Goal: Information Seeking & Learning: Learn about a topic

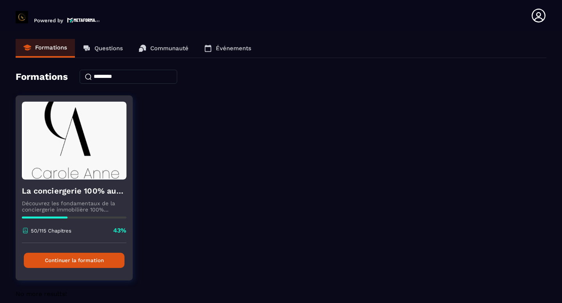
scroll to position [9, 0]
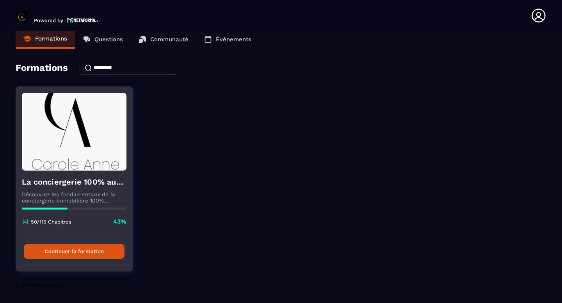
click at [85, 252] on button "Continuer la formation" at bounding box center [74, 251] width 101 height 15
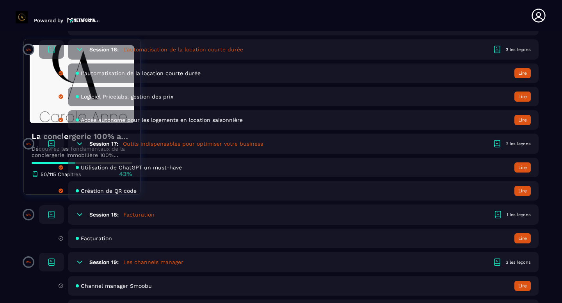
scroll to position [1689, 0]
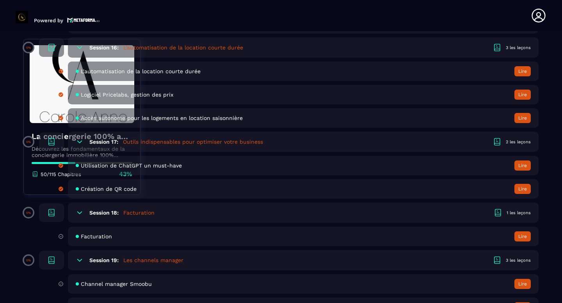
click at [97, 237] on span "Facturation" at bounding box center [96, 237] width 31 height 6
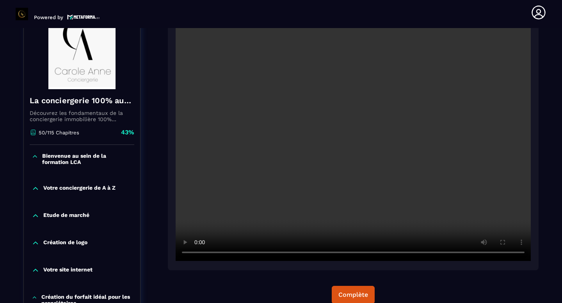
scroll to position [105, 0]
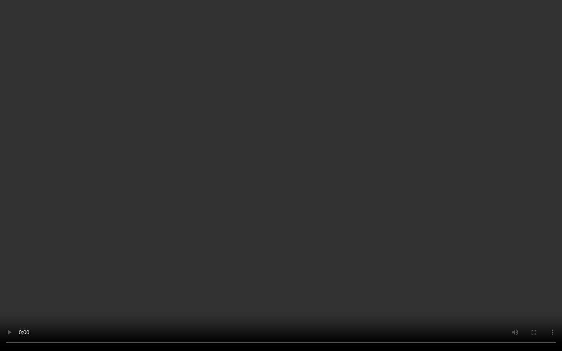
click at [404, 303] on video at bounding box center [281, 175] width 562 height 351
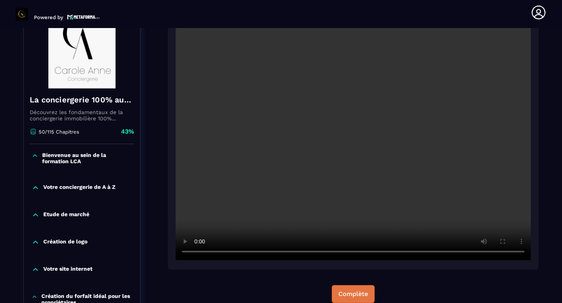
click at [349, 293] on div "Complète" at bounding box center [353, 295] width 30 height 8
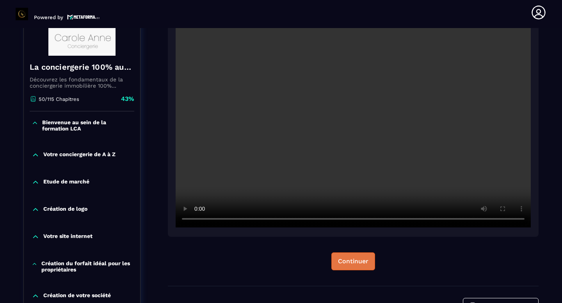
scroll to position [142, 0]
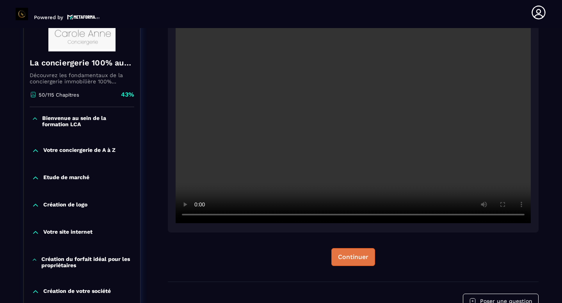
click at [354, 259] on div "Continuer" at bounding box center [353, 257] width 30 height 8
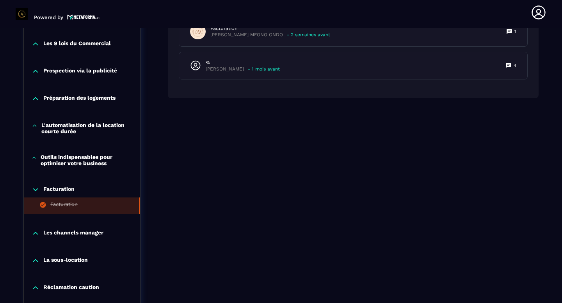
scroll to position [578, 0]
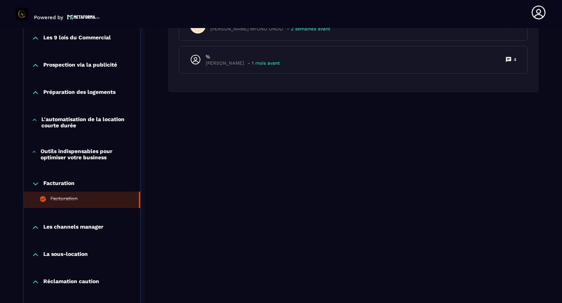
click at [80, 232] on p "Les channels manager" at bounding box center [73, 228] width 60 height 8
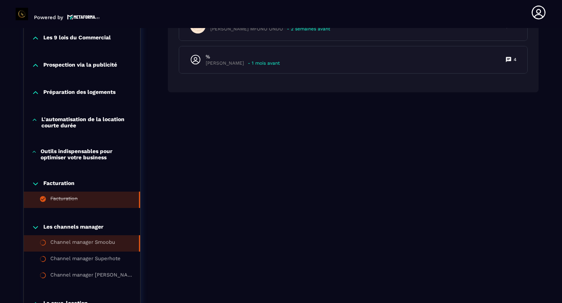
click at [99, 253] on li "Channel manager Smoobu" at bounding box center [82, 260] width 116 height 16
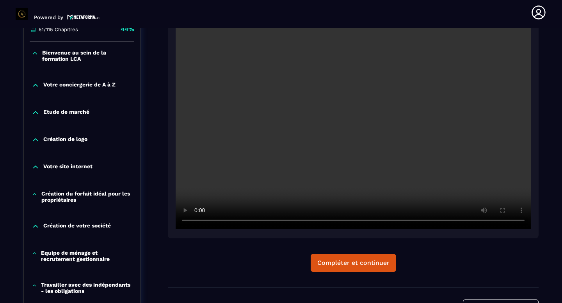
scroll to position [210, 0]
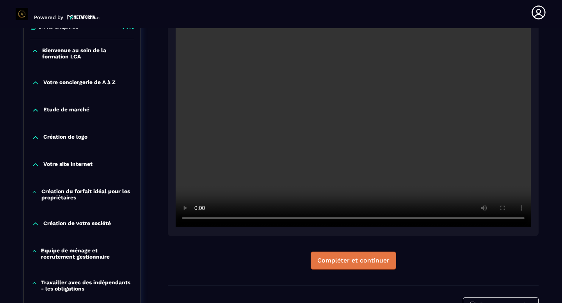
click at [372, 265] on button "Compléter et continuer" at bounding box center [352, 261] width 85 height 18
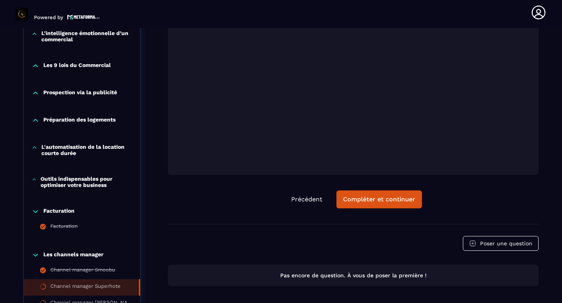
scroll to position [559, 0]
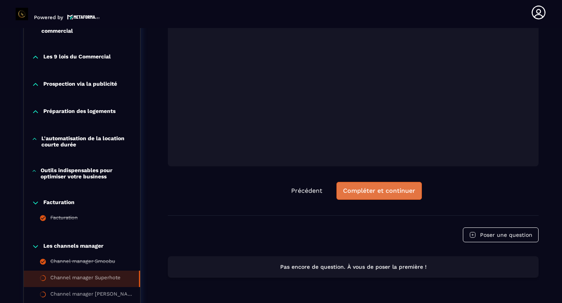
click at [379, 200] on button "Compléter et continuer" at bounding box center [378, 191] width 85 height 18
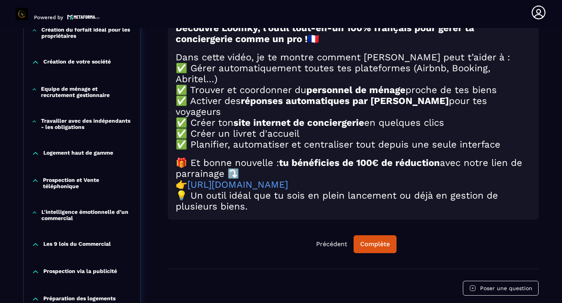
scroll to position [373, 0]
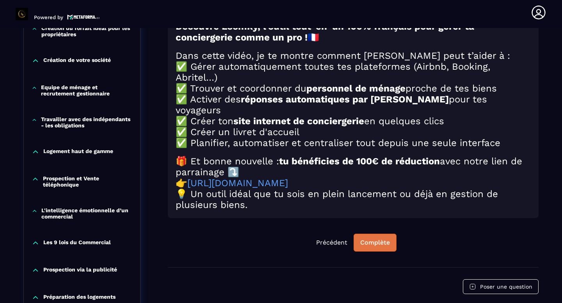
click at [371, 247] on div "Complète" at bounding box center [375, 243] width 30 height 8
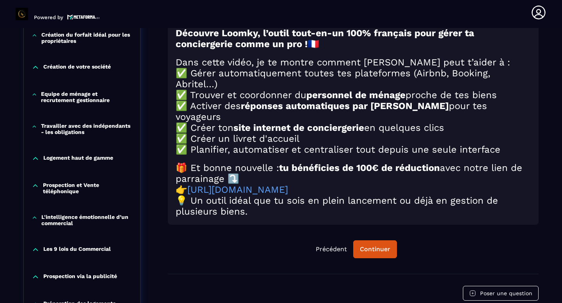
scroll to position [386, 0]
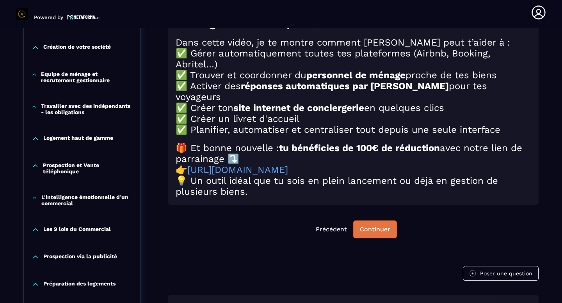
click at [379, 234] on div "Continuer" at bounding box center [375, 230] width 30 height 8
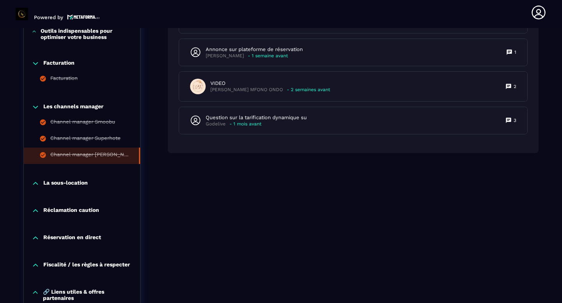
scroll to position [700, 0]
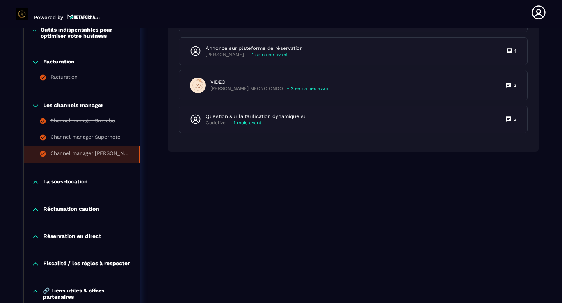
click at [35, 186] on icon at bounding box center [36, 183] width 8 height 8
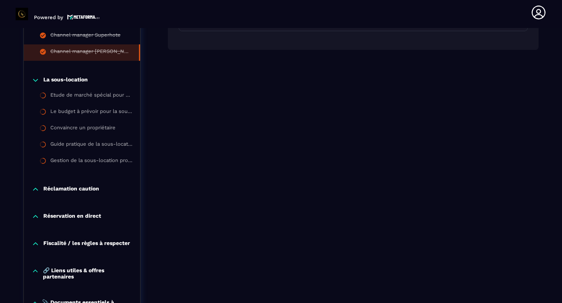
scroll to position [803, 0]
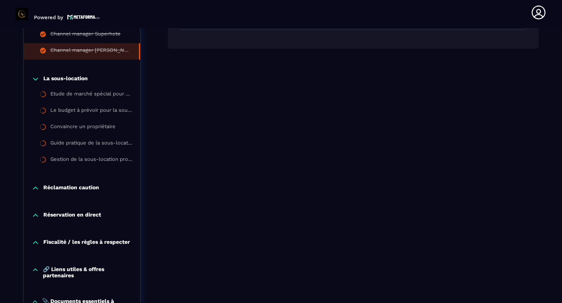
click at [32, 190] on icon at bounding box center [36, 188] width 8 height 8
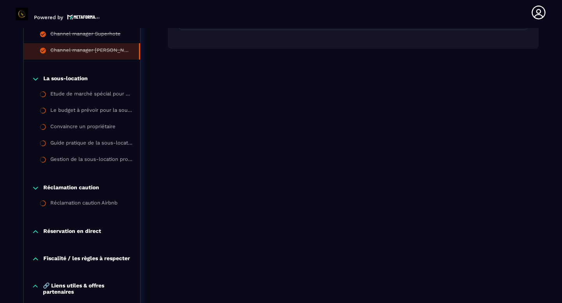
click at [89, 234] on p "Réservation en direct" at bounding box center [72, 232] width 58 height 8
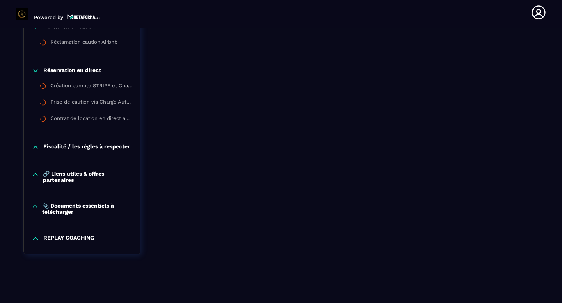
scroll to position [970, 0]
click at [67, 144] on p "Fiscalité / les règles à respecter" at bounding box center [86, 148] width 87 height 8
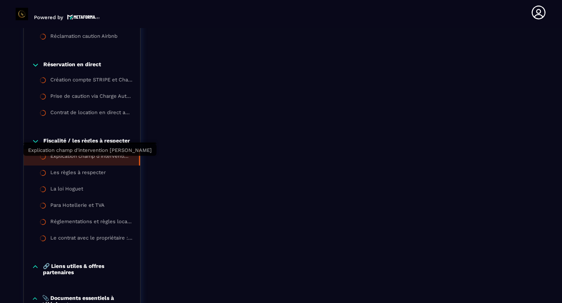
click at [82, 159] on div "Explication champ d'intervention [PERSON_NAME]" at bounding box center [90, 157] width 81 height 9
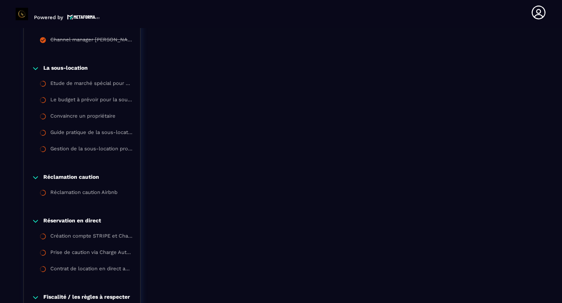
scroll to position [811, 0]
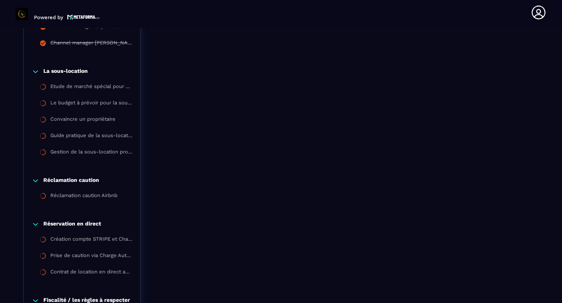
click at [35, 76] on icon at bounding box center [36, 72] width 8 height 8
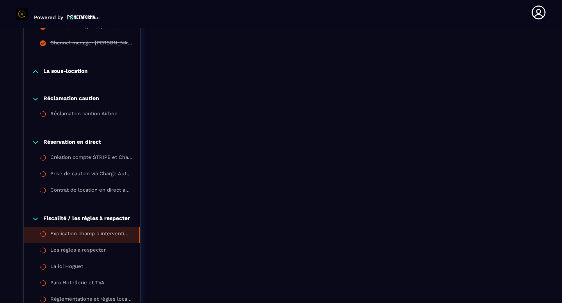
click at [36, 103] on icon at bounding box center [36, 99] width 8 height 8
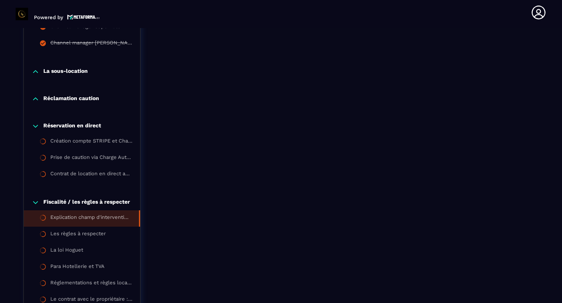
click at [36, 127] on icon at bounding box center [36, 126] width 8 height 8
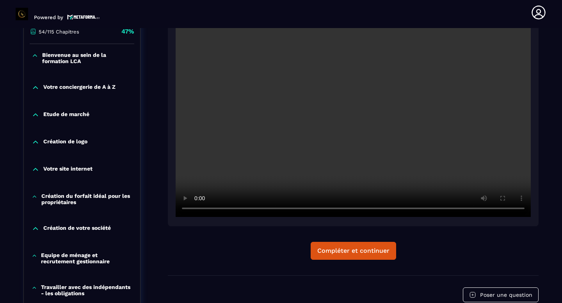
scroll to position [207, 0]
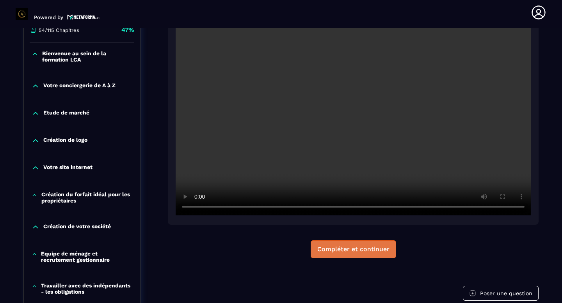
click at [347, 255] on button "Compléter et continuer" at bounding box center [352, 250] width 85 height 18
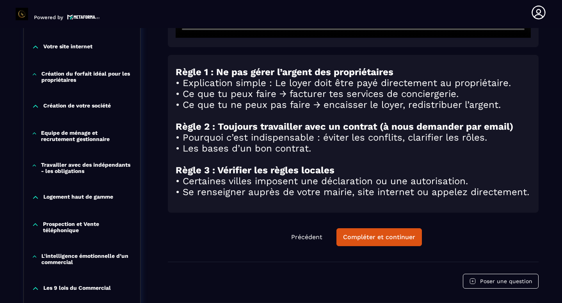
scroll to position [342, 0]
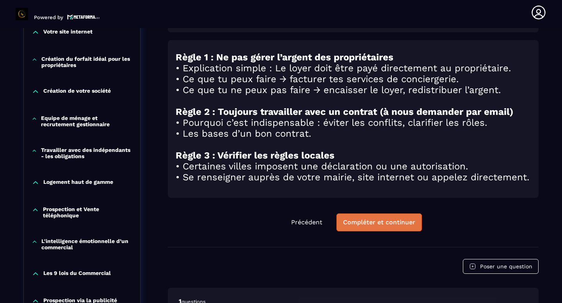
click at [379, 227] on div "Compléter et continuer" at bounding box center [379, 223] width 72 height 8
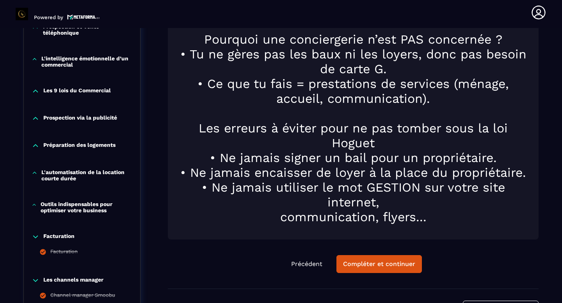
scroll to position [538, 0]
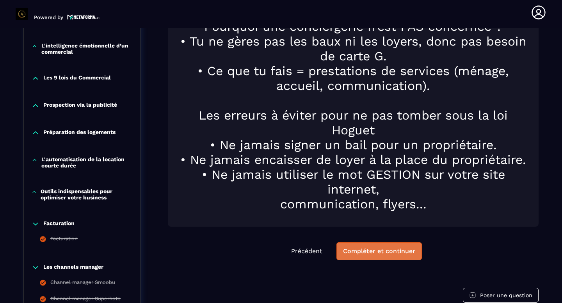
click at [369, 252] on div "Compléter et continuer" at bounding box center [379, 252] width 72 height 8
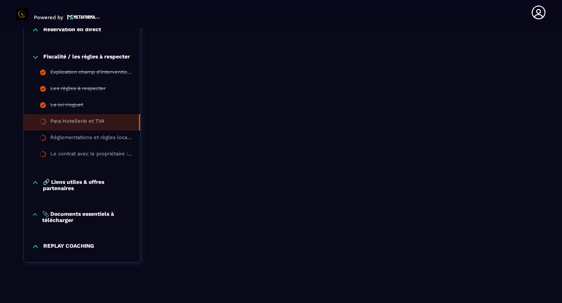
scroll to position [921, 0]
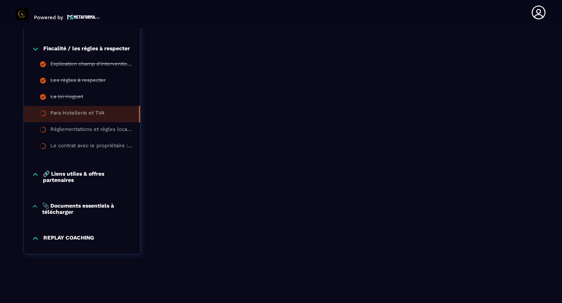
click at [38, 174] on icon at bounding box center [35, 175] width 7 height 8
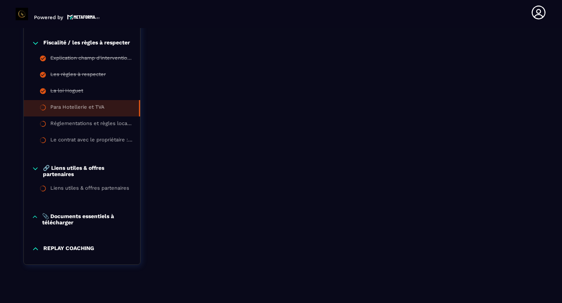
click at [38, 173] on icon at bounding box center [35, 169] width 7 height 8
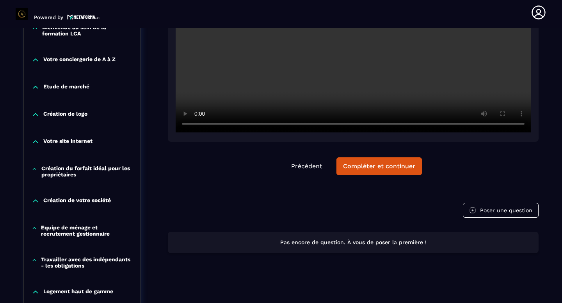
scroll to position [236, 0]
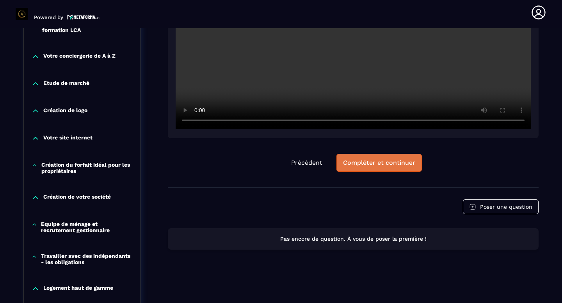
click at [384, 167] on div "Compléter et continuer" at bounding box center [379, 163] width 72 height 8
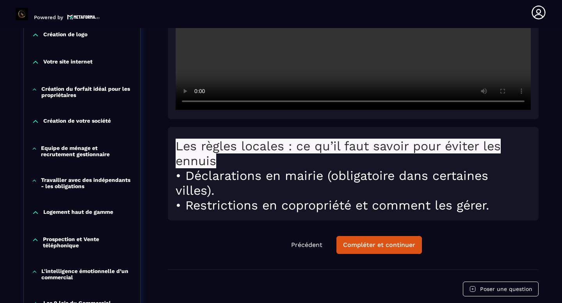
scroll to position [303, 0]
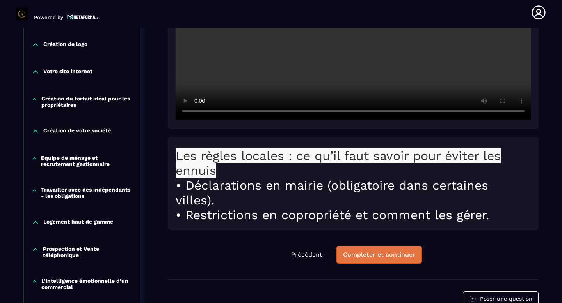
click at [356, 261] on button "Compléter et continuer" at bounding box center [378, 255] width 85 height 18
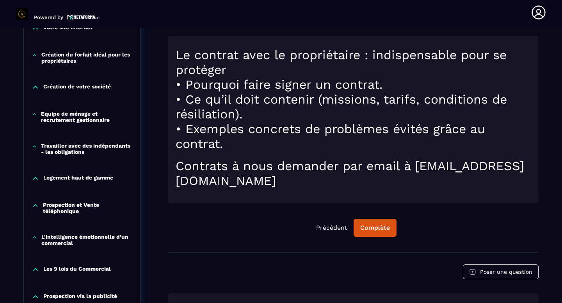
scroll to position [348, 0]
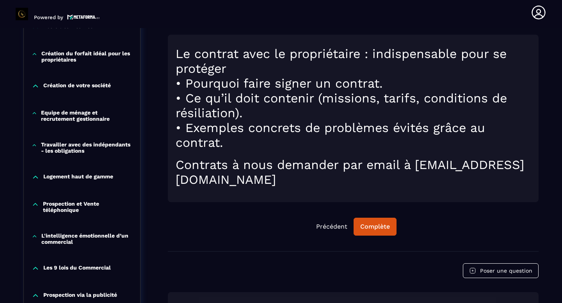
drag, startPoint x: 178, startPoint y: 181, endPoint x: 392, endPoint y: 187, distance: 213.4
click at [392, 187] on div "Le contrat avec le propriétaire : indispensable pour se protéger • Pourquoi fai…" at bounding box center [352, 120] width 355 height 148
copy h1 "[EMAIL_ADDRESS][DOMAIN_NAME]"
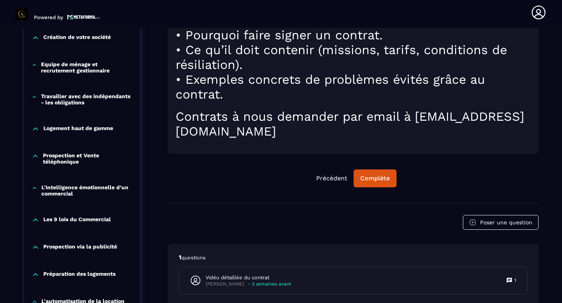
scroll to position [383, 0]
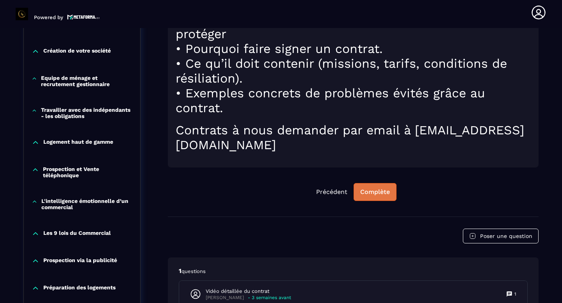
click at [382, 193] on div "Complète" at bounding box center [375, 192] width 30 height 8
click at [388, 191] on div "Continuer" at bounding box center [375, 192] width 30 height 8
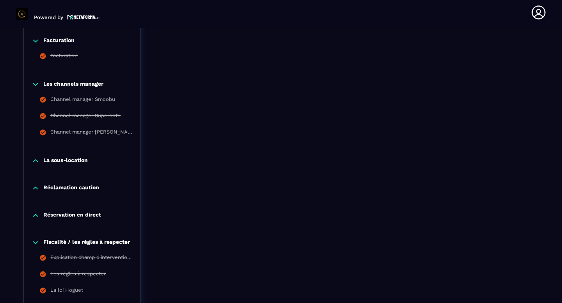
scroll to position [515, 0]
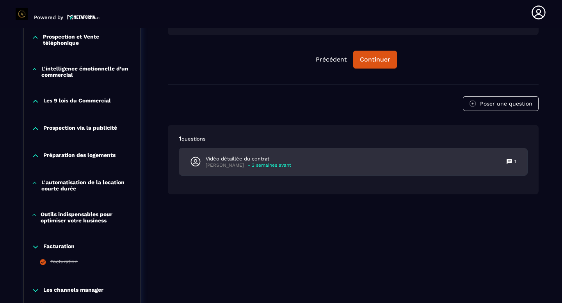
click at [248, 164] on p "- 3 semaines avant" at bounding box center [269, 166] width 43 height 6
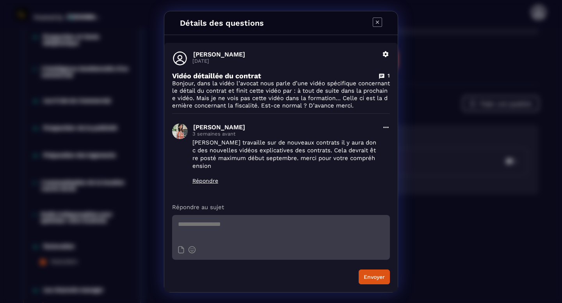
click at [441, 159] on div "Détails des questions [PERSON_NAME] [DATE] [PERSON_NAME] détaillée du contrat 1…" at bounding box center [281, 151] width 562 height 303
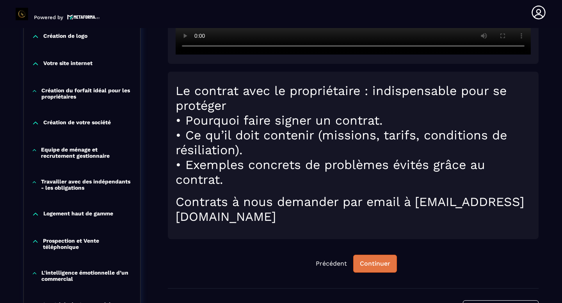
scroll to position [315, 0]
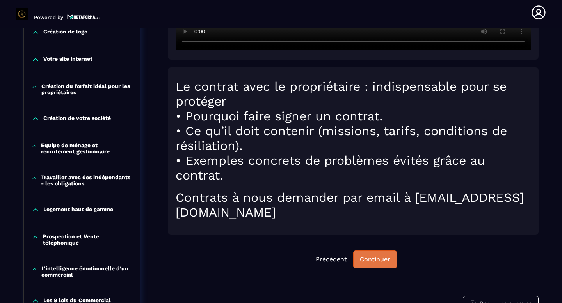
click at [367, 257] on div "Continuer" at bounding box center [375, 260] width 30 height 8
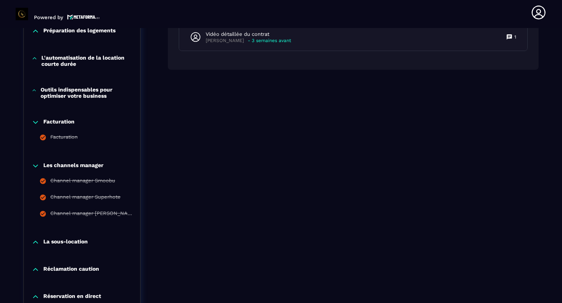
scroll to position [640, 0]
click at [36, 127] on icon at bounding box center [36, 123] width 8 height 8
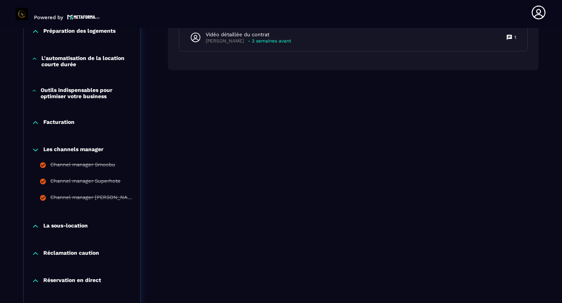
click at [36, 151] on icon at bounding box center [35, 150] width 5 height 2
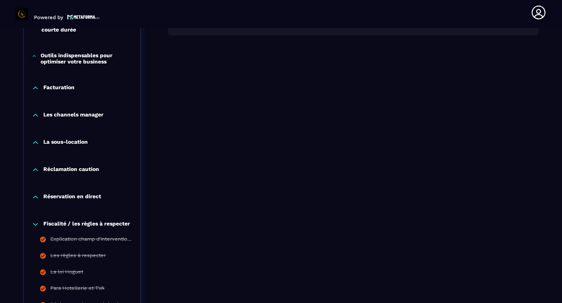
scroll to position [675, 0]
click at [37, 144] on icon at bounding box center [35, 142] width 5 height 2
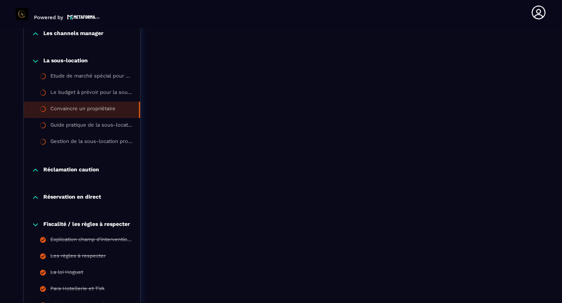
scroll to position [757, 0]
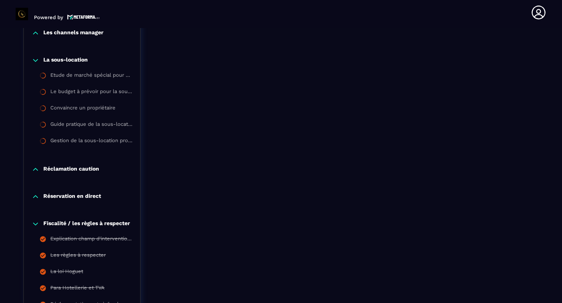
click at [39, 174] on icon at bounding box center [36, 170] width 8 height 8
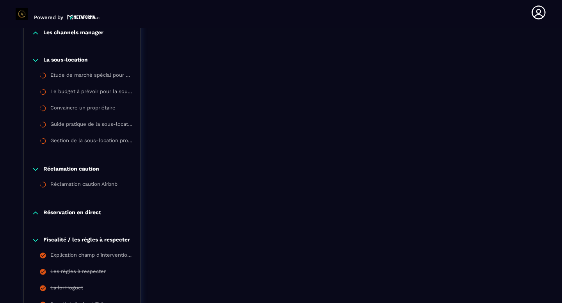
click at [38, 217] on icon at bounding box center [36, 213] width 8 height 8
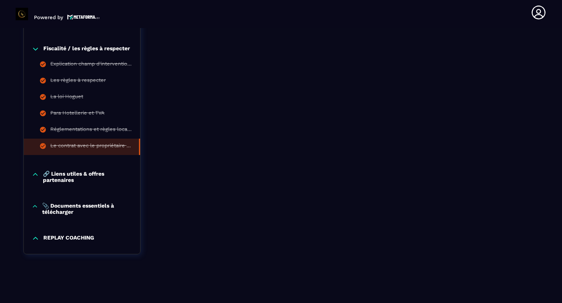
scroll to position [1002, 0]
click at [37, 48] on icon at bounding box center [35, 49] width 5 height 2
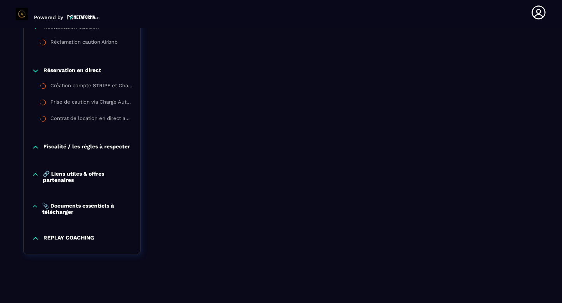
click at [36, 174] on icon at bounding box center [35, 175] width 4 height 2
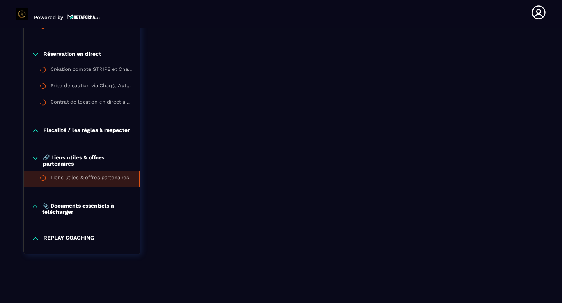
click at [69, 183] on li "Liens utiles & offres partenaires" at bounding box center [82, 179] width 116 height 16
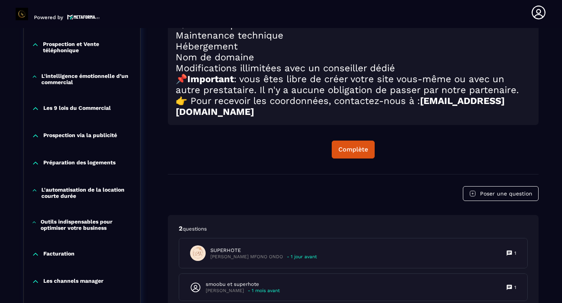
scroll to position [514, 0]
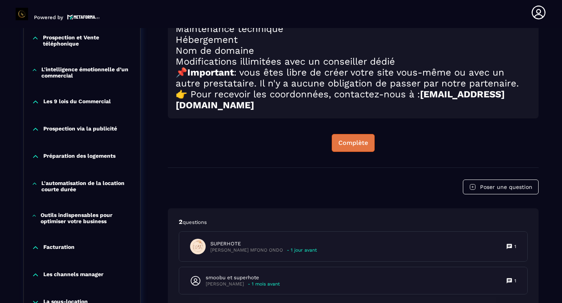
click at [355, 147] on div "Complète" at bounding box center [353, 143] width 30 height 8
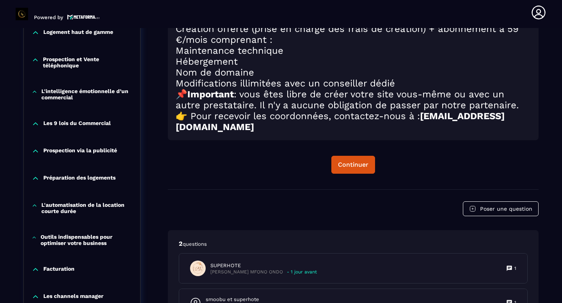
scroll to position [498, 0]
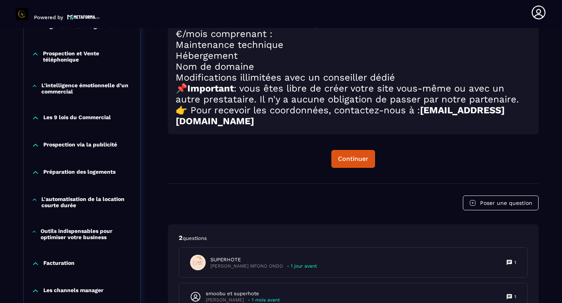
click at [353, 168] on button "Continuer" at bounding box center [353, 159] width 44 height 18
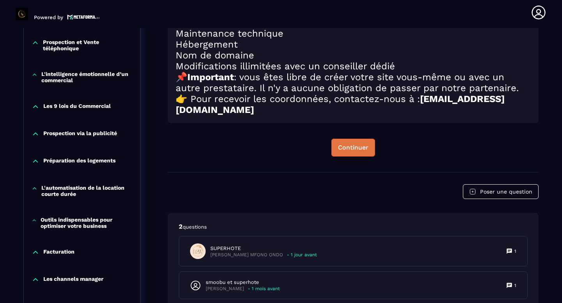
click at [351, 152] on div "Continuer" at bounding box center [353, 148] width 30 height 8
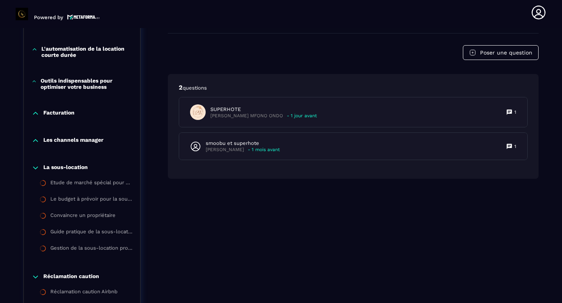
scroll to position [648, 0]
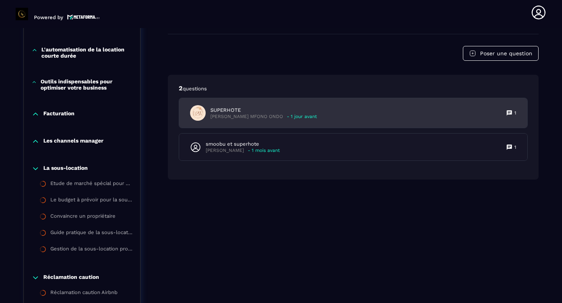
click at [277, 121] on div "SUPERHOTE [PERSON_NAME] MFONO ONDO - 1 jour avant" at bounding box center [253, 113] width 127 height 16
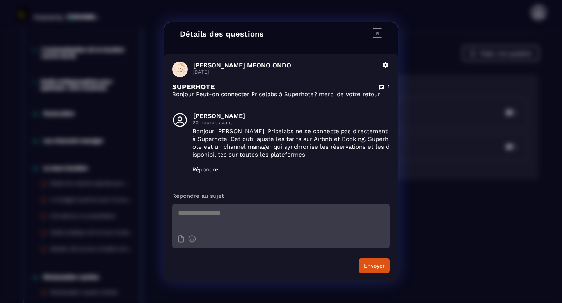
click at [438, 169] on div "Détails des questions [PERSON_NAME] MFONO ONDO [DATE] Supprimer SUPERHOTE 1 Bon…" at bounding box center [281, 151] width 562 height 303
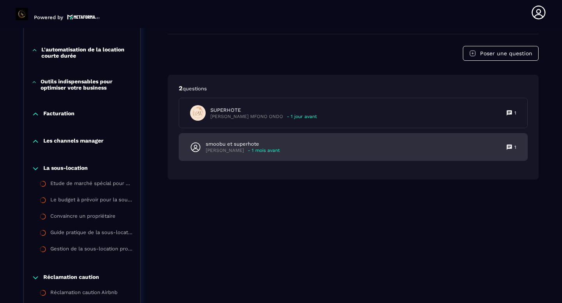
click at [304, 161] on div "smoobu et superhote [PERSON_NAME] - 1 mois avant 1" at bounding box center [353, 147] width 348 height 27
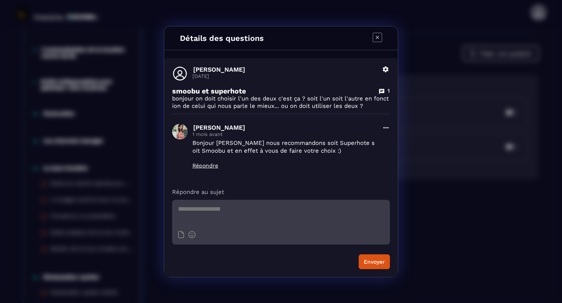
click at [406, 181] on div "Détails des questions [PERSON_NAME] [DATE] Supprimer smoobu et superhote 1 bonj…" at bounding box center [281, 151] width 562 height 303
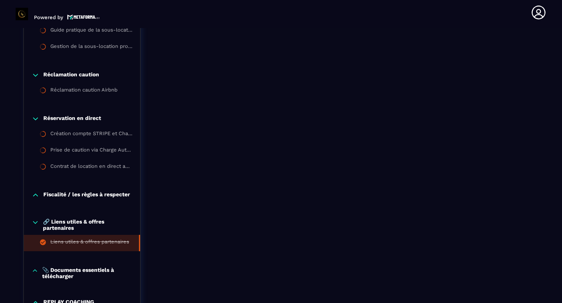
scroll to position [921, 0]
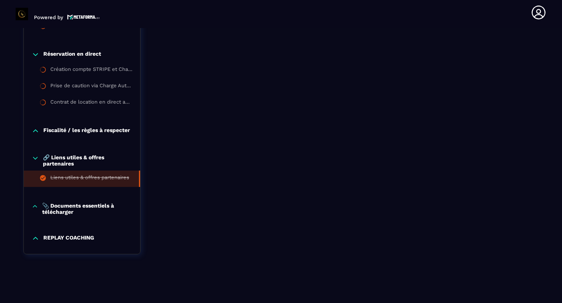
click at [66, 208] on p "📎 Documents essentiels à télécharger" at bounding box center [87, 209] width 90 height 12
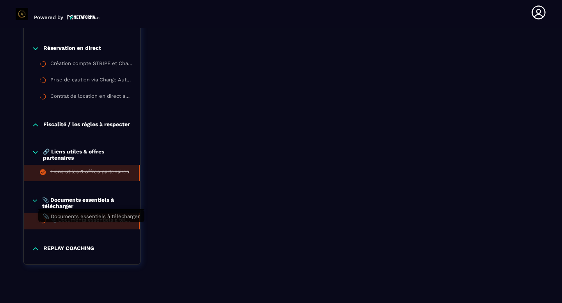
click at [74, 226] on div "📎 Documents essentiels à télécharger" at bounding box center [90, 221] width 81 height 9
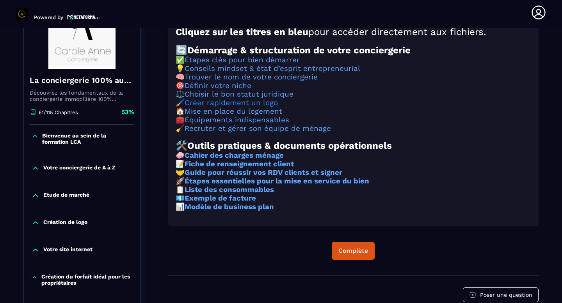
scroll to position [128, 0]
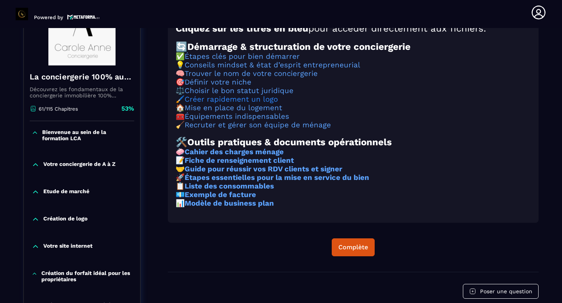
click at [236, 104] on link "Créer rapidement un logo" at bounding box center [230, 99] width 93 height 9
click at [258, 121] on link "Équipements indispensables" at bounding box center [236, 116] width 105 height 9
click at [276, 156] on strong "Cahier des charges ménage" at bounding box center [233, 152] width 99 height 9
click at [266, 112] on link "Mise en place du logement" at bounding box center [232, 108] width 97 height 9
click at [245, 69] on h3 "💡 Conseils mindset & état d’esprit entrepreneurial" at bounding box center [352, 65] width 355 height 9
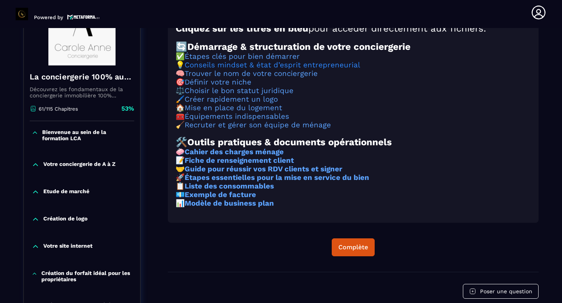
click at [245, 69] on link "Conseils mindset & état d’esprit entrepreneurial" at bounding box center [271, 65] width 175 height 9
click at [253, 199] on strong "Exemple de facture" at bounding box center [219, 195] width 71 height 9
click at [248, 208] on strong "Modèle de business plan" at bounding box center [228, 203] width 89 height 9
click at [266, 174] on strong "Guide pour réussir vos RDV clients et signer" at bounding box center [263, 169] width 158 height 9
click at [350, 252] on div "Complète" at bounding box center [353, 248] width 30 height 8
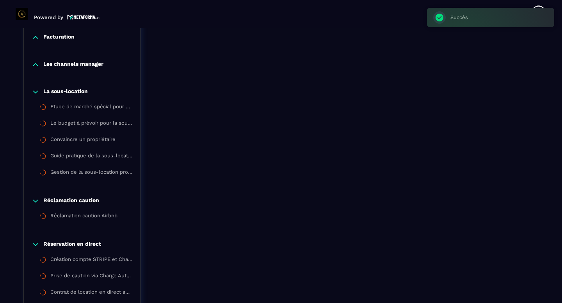
scroll to position [938, 0]
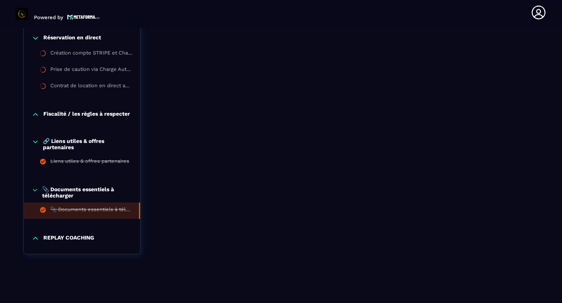
click at [37, 238] on icon at bounding box center [35, 239] width 5 height 2
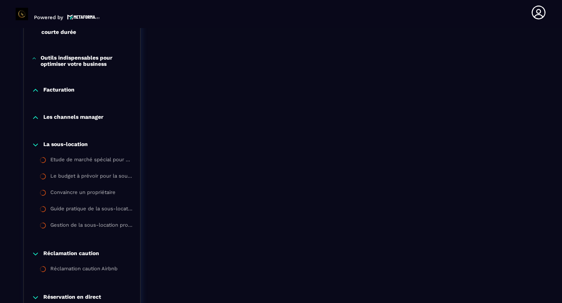
scroll to position [684, 0]
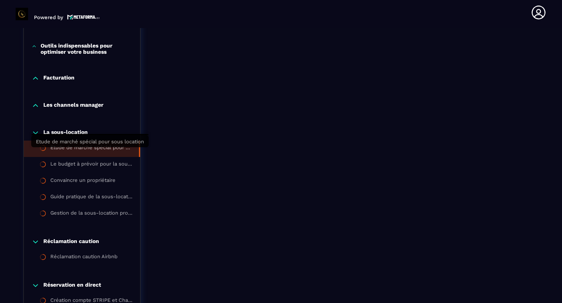
click at [104, 149] on div "Etude de marché spécial pour sous location" at bounding box center [90, 149] width 81 height 9
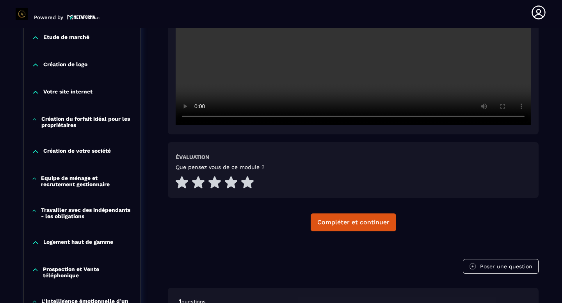
scroll to position [296, 0]
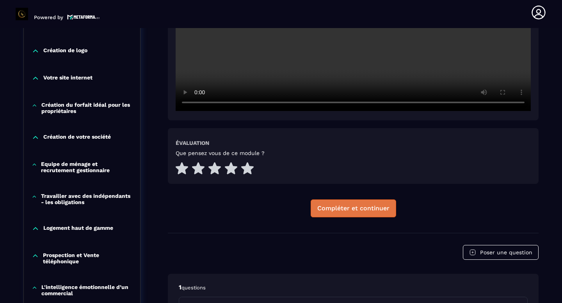
click at [346, 208] on div "Compléter et continuer" at bounding box center [353, 209] width 72 height 8
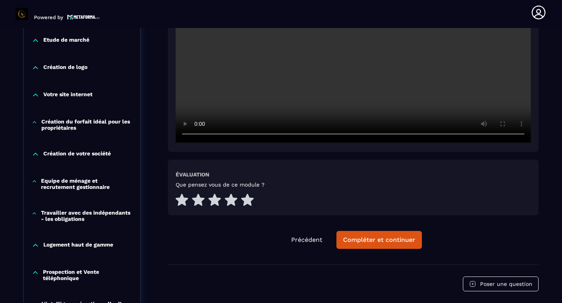
scroll to position [282, 0]
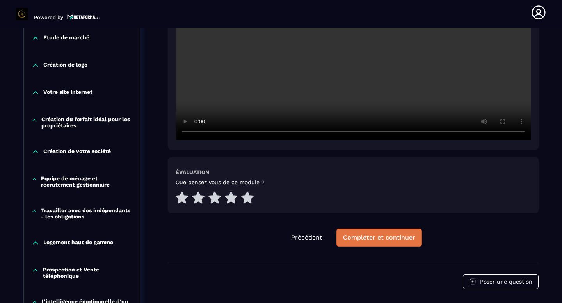
click at [372, 243] on button "Compléter et continuer" at bounding box center [378, 238] width 85 height 18
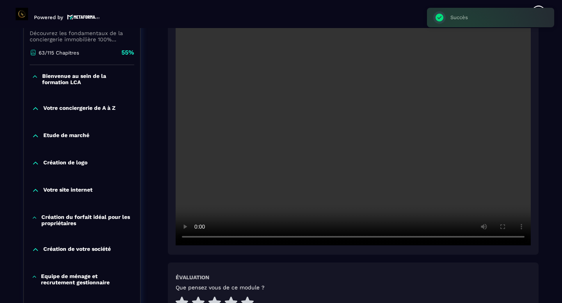
scroll to position [272, 0]
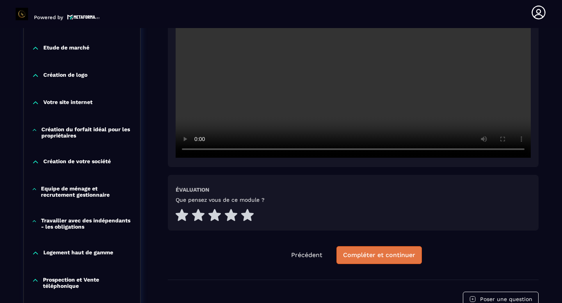
click at [392, 256] on div "Compléter et continuer" at bounding box center [379, 256] width 72 height 8
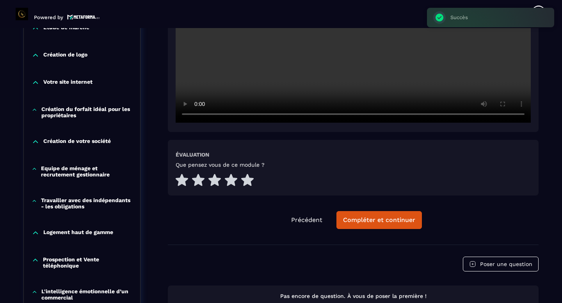
scroll to position [301, 0]
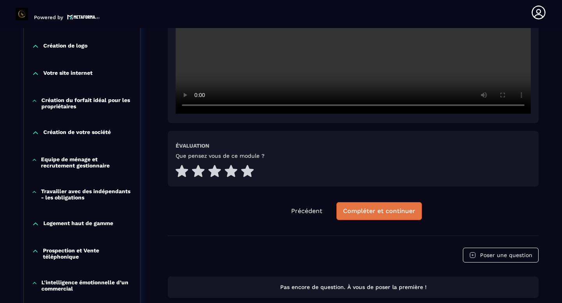
click at [357, 204] on button "Compléter et continuer" at bounding box center [378, 211] width 85 height 18
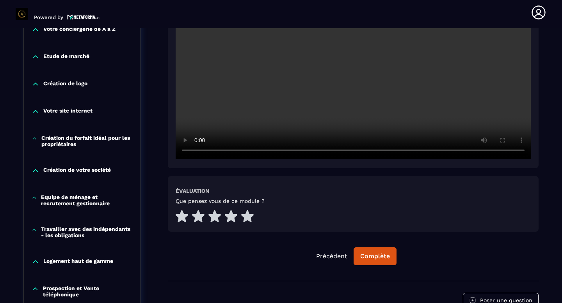
scroll to position [265, 0]
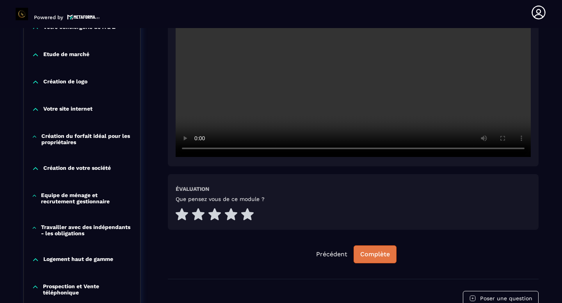
click at [362, 255] on div "Complète" at bounding box center [375, 255] width 30 height 8
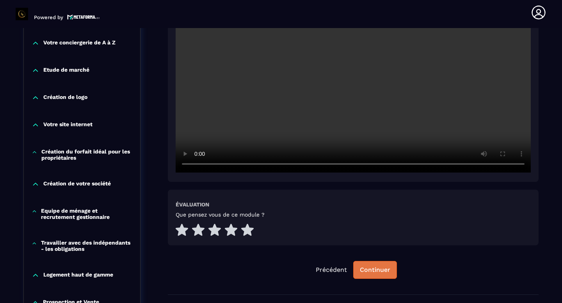
scroll to position [252, 0]
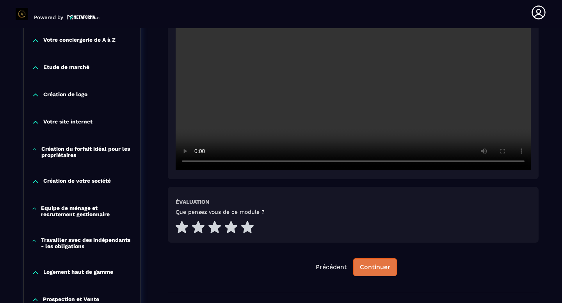
click at [374, 264] on div "Continuer" at bounding box center [375, 268] width 30 height 8
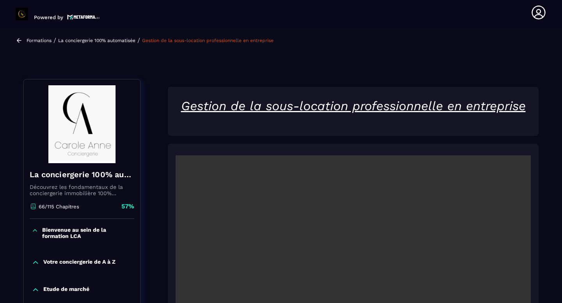
scroll to position [27, 0]
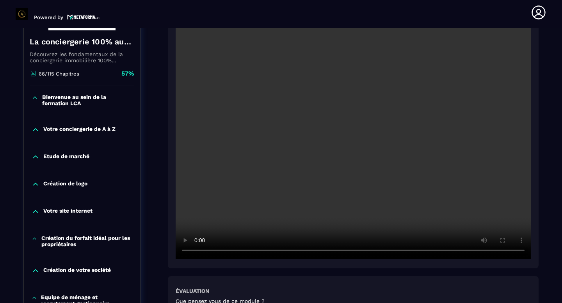
scroll to position [156, 0]
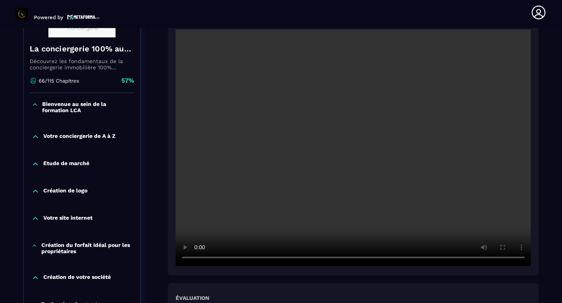
click at [37, 109] on div "Bienvenue au sein de la formation LCA" at bounding box center [82, 107] width 116 height 12
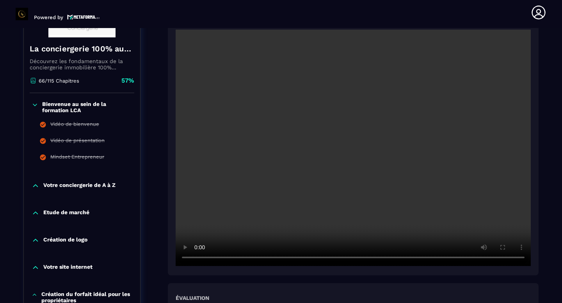
click at [37, 108] on div "Bienvenue au sein de la formation LCA" at bounding box center [82, 107] width 116 height 12
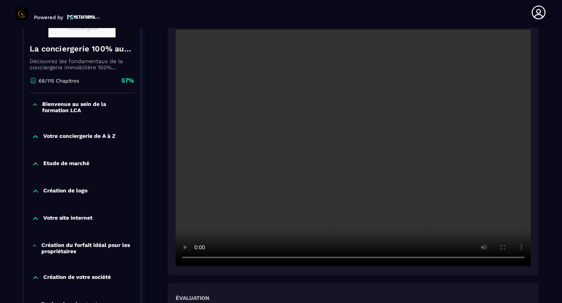
click at [38, 105] on icon at bounding box center [35, 105] width 7 height 8
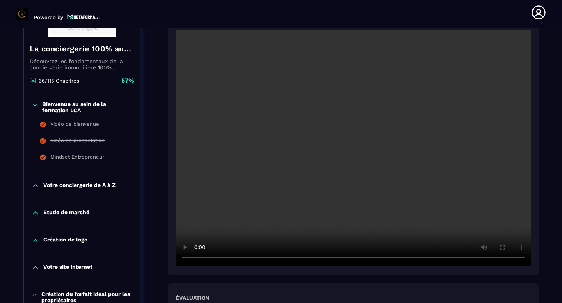
click at [38, 105] on icon at bounding box center [35, 105] width 7 height 8
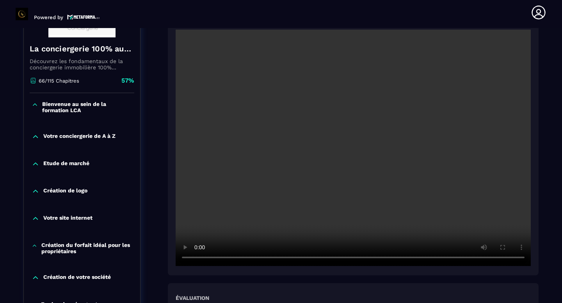
click at [35, 105] on icon at bounding box center [35, 105] width 4 height 2
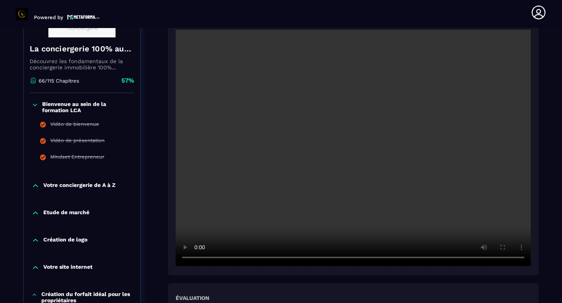
click at [35, 105] on icon at bounding box center [35, 105] width 4 height 2
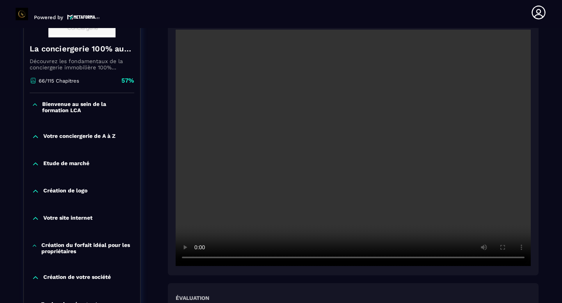
click at [36, 139] on icon at bounding box center [36, 137] width 8 height 8
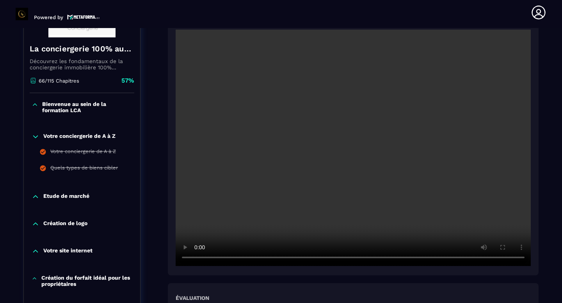
click at [36, 139] on icon at bounding box center [36, 137] width 8 height 8
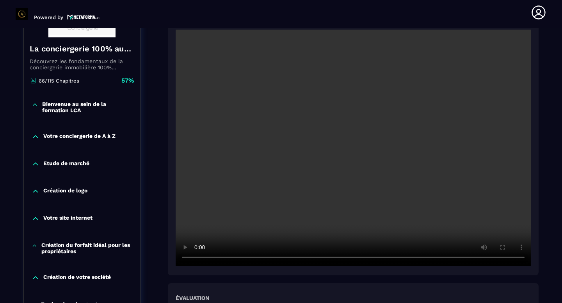
click at [36, 168] on icon at bounding box center [36, 164] width 8 height 8
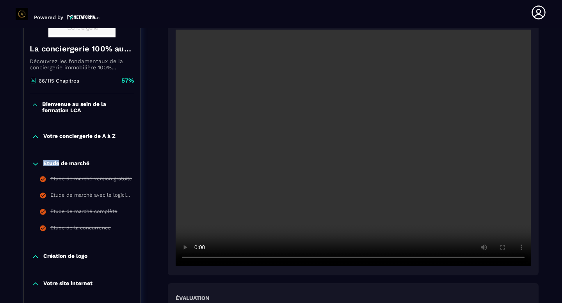
click at [36, 168] on icon at bounding box center [36, 164] width 8 height 8
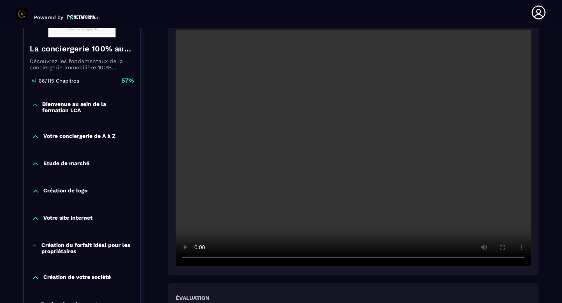
click at [36, 168] on icon at bounding box center [36, 164] width 8 height 8
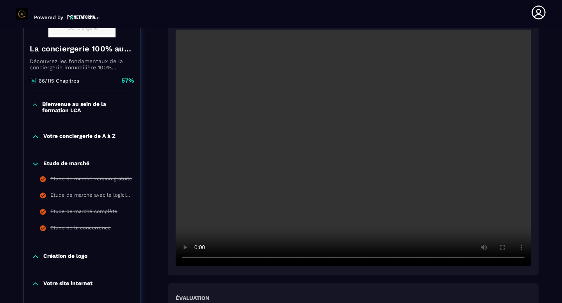
click at [36, 168] on icon at bounding box center [36, 164] width 8 height 8
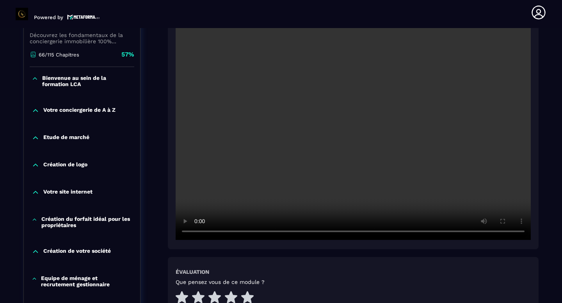
scroll to position [184, 0]
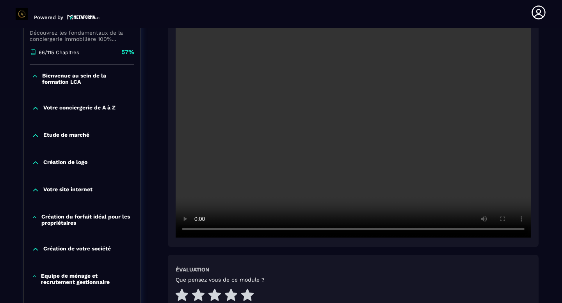
click at [37, 168] on div "Création de logo" at bounding box center [82, 164] width 116 height 27
click at [35, 165] on icon at bounding box center [36, 163] width 8 height 8
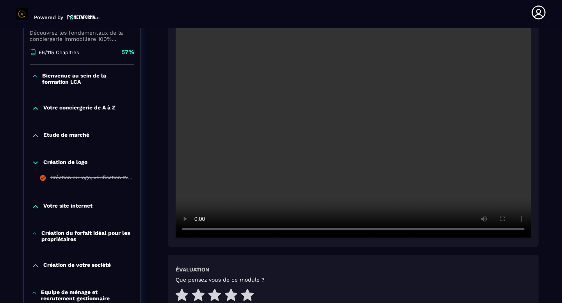
click at [35, 164] on icon at bounding box center [35, 163] width 5 height 2
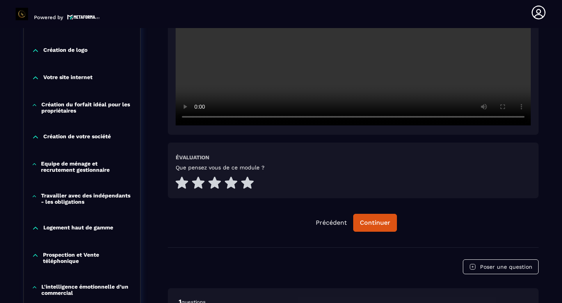
scroll to position [303, 0]
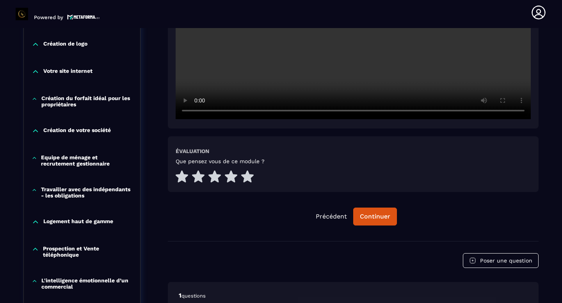
click at [37, 161] on icon at bounding box center [34, 158] width 5 height 8
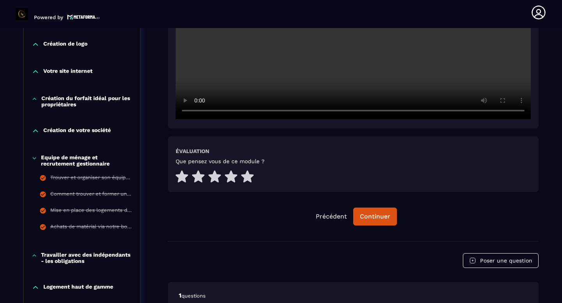
click at [37, 161] on icon at bounding box center [34, 158] width 5 height 8
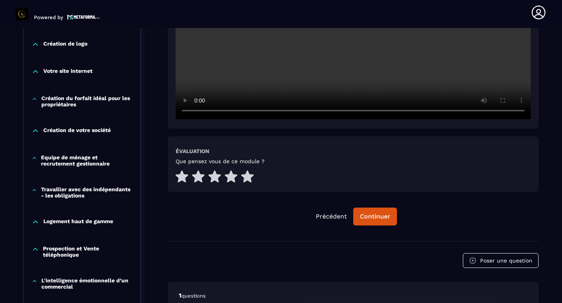
click at [38, 196] on div "Travailler avec des indépendants - les obligations" at bounding box center [82, 192] width 116 height 12
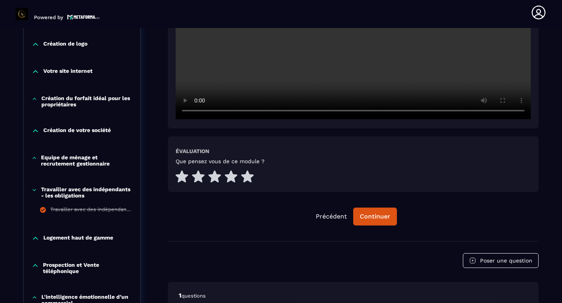
click at [38, 195] on div "Travailler avec des indépendants - les obligations" at bounding box center [82, 192] width 116 height 12
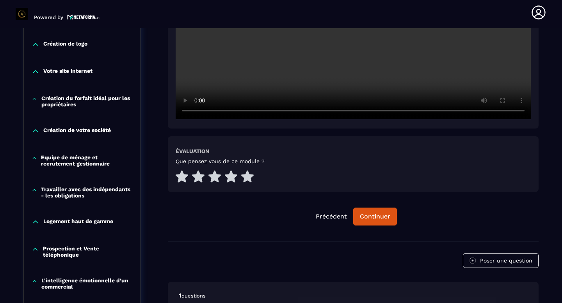
click at [39, 222] on icon at bounding box center [36, 222] width 8 height 8
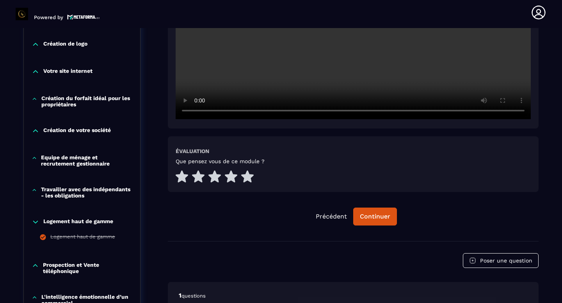
click at [39, 222] on icon at bounding box center [36, 222] width 8 height 8
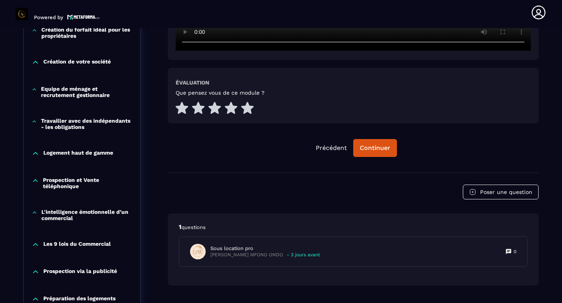
scroll to position [403, 0]
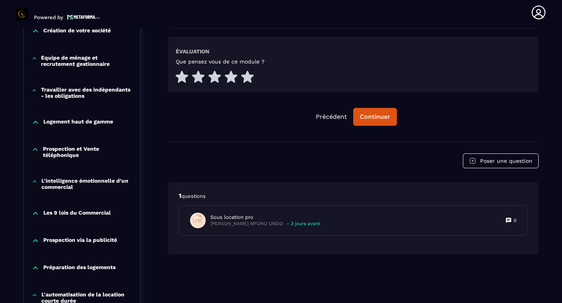
click at [33, 186] on icon at bounding box center [35, 182] width 6 height 8
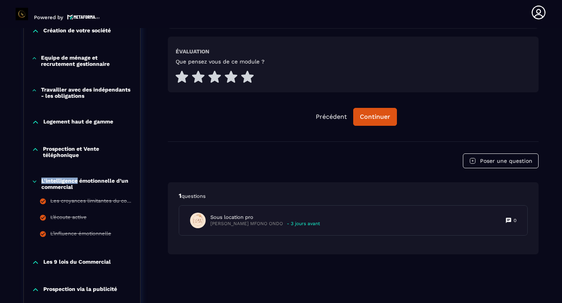
click at [33, 186] on icon at bounding box center [35, 182] width 6 height 8
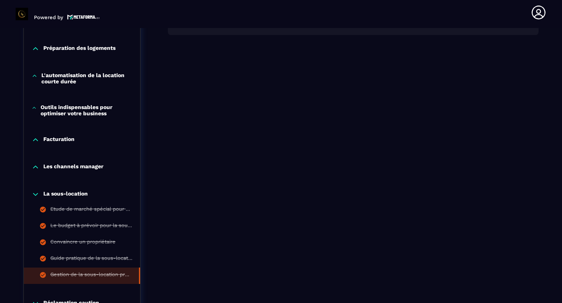
scroll to position [634, 0]
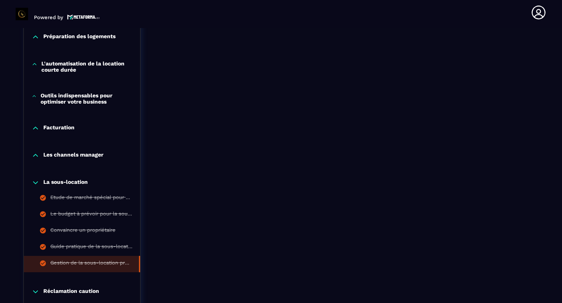
click at [37, 186] on icon at bounding box center [36, 183] width 8 height 8
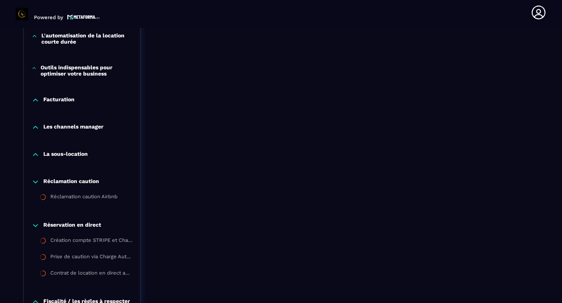
scroll to position [665, 0]
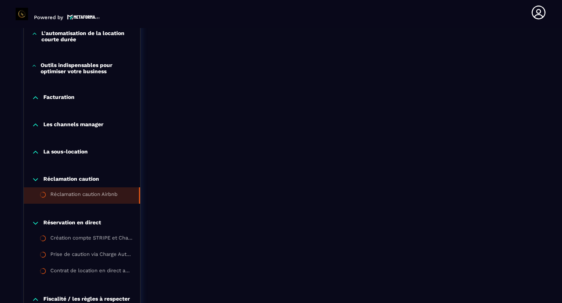
click at [65, 196] on div "Réclamation caution Airbnb" at bounding box center [83, 195] width 67 height 9
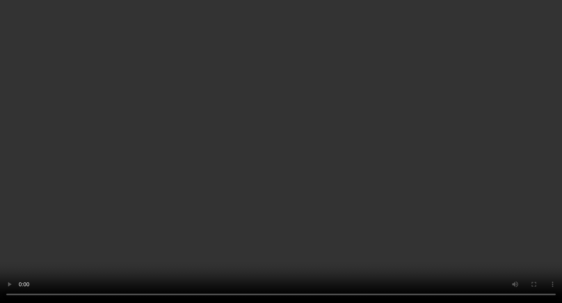
scroll to position [268, 0]
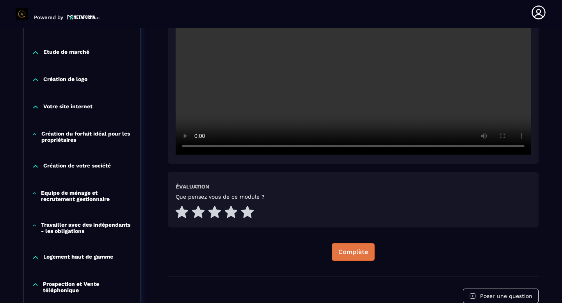
click at [369, 248] on button "Complète" at bounding box center [352, 252] width 43 height 18
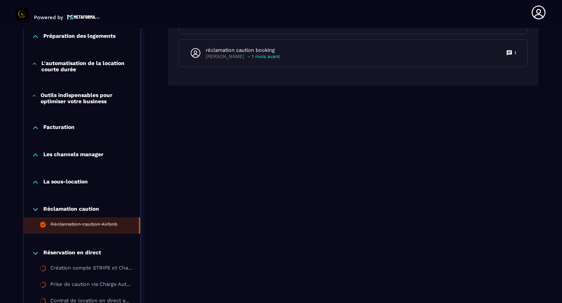
scroll to position [677, 0]
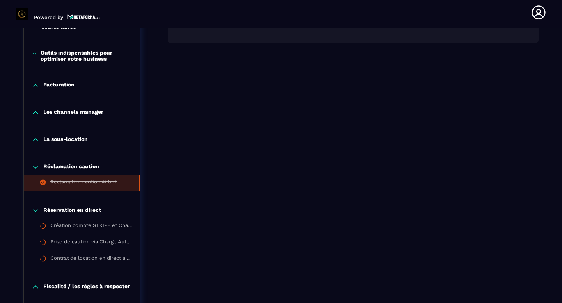
click at [35, 169] on icon at bounding box center [36, 167] width 8 height 8
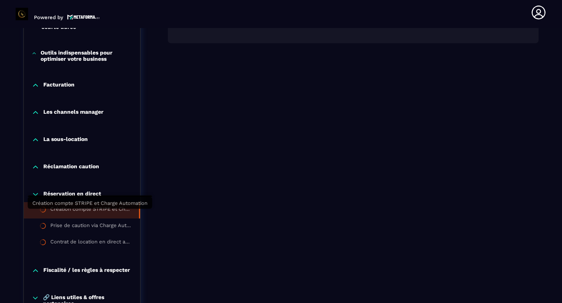
click at [68, 212] on div "Création compte STRIPE et Charge Automation" at bounding box center [90, 210] width 81 height 9
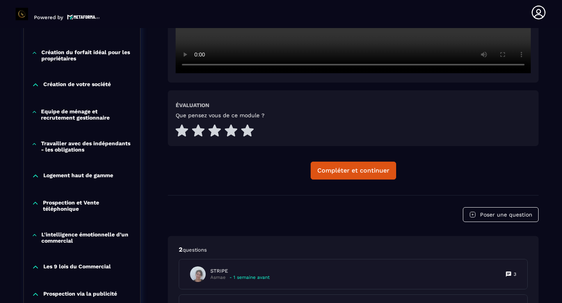
scroll to position [354, 0]
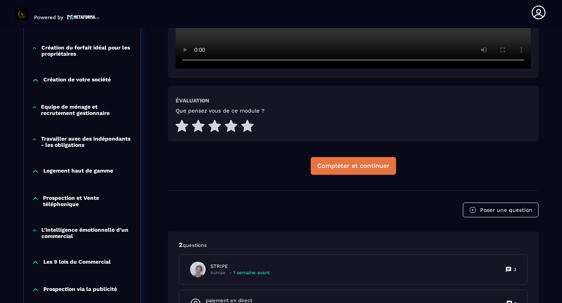
click at [349, 167] on div "Compléter et continuer" at bounding box center [353, 166] width 72 height 8
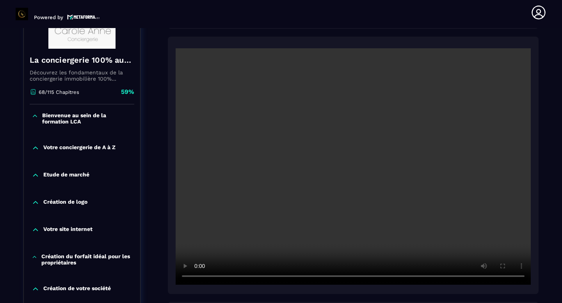
scroll to position [145, 0]
